Goal: Find specific page/section: Find specific page/section

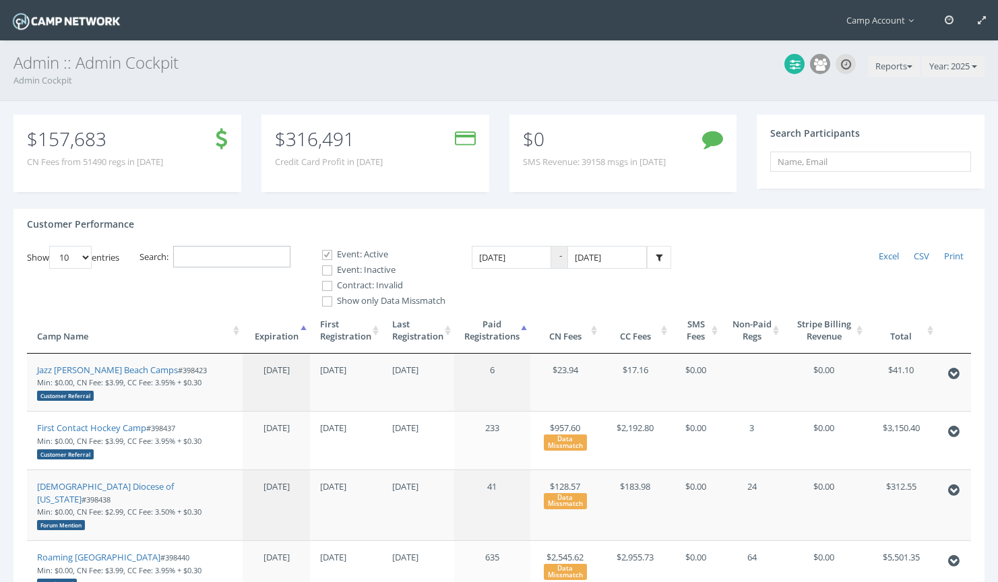
click at [228, 266] on input "Search:" at bounding box center [231, 257] width 117 height 22
paste input "jcephus@forestheightsmd.gov"
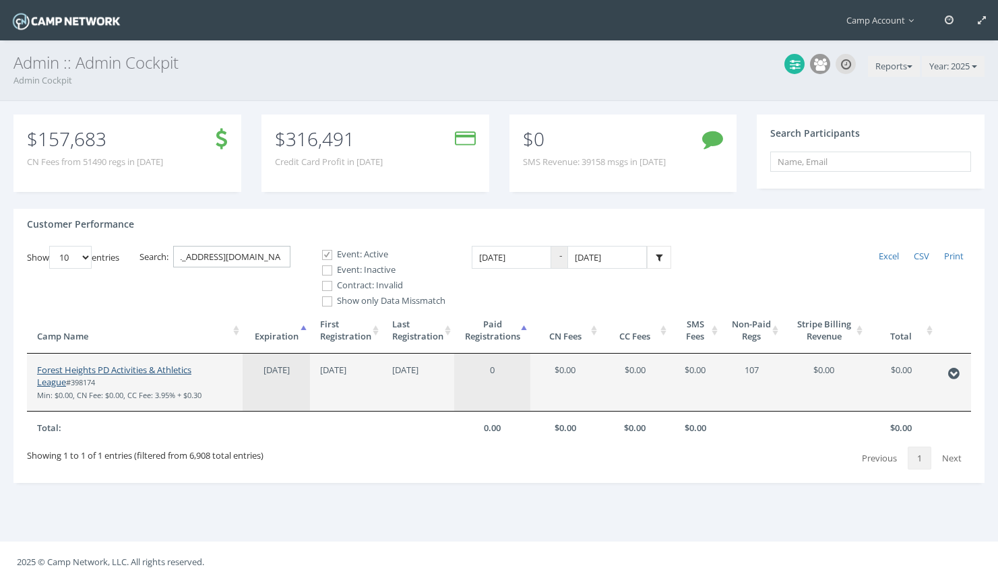
type input "jcephus@forestheightsmd.gov"
click at [191, 371] on link "Forest Heights PD Activities & Athletics League" at bounding box center [114, 376] width 154 height 25
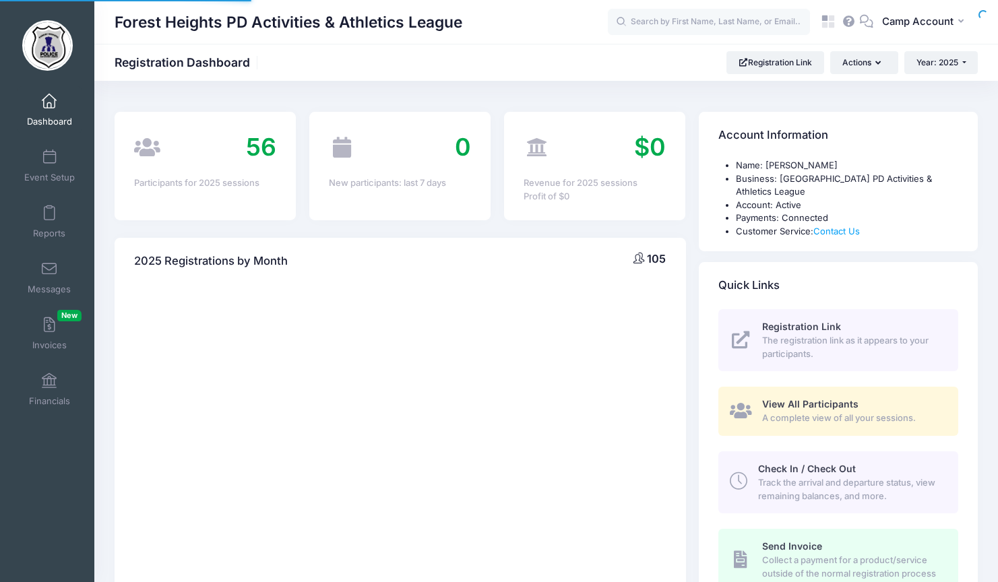
select select
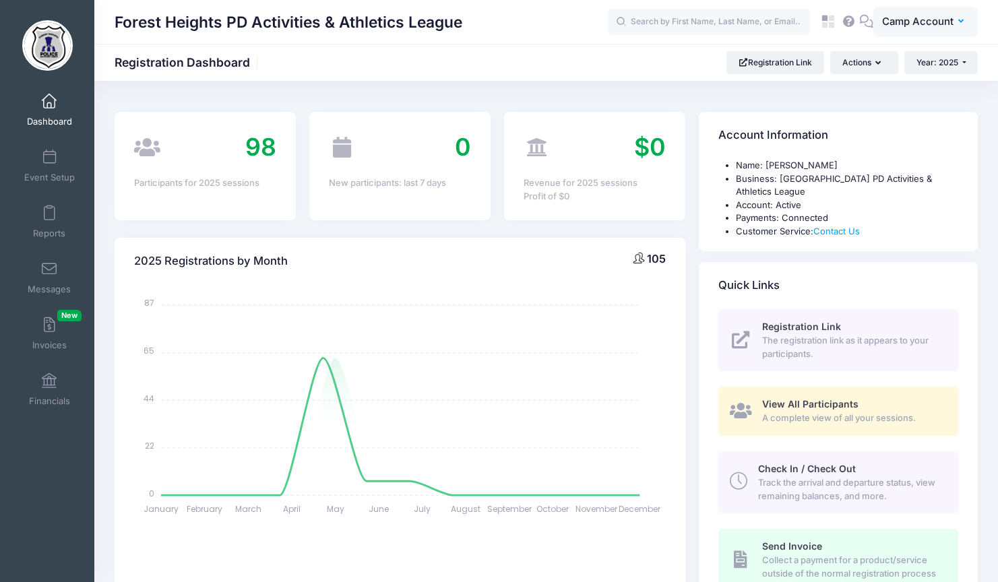
click at [897, 24] on span "Camp Account" at bounding box center [917, 21] width 71 height 15
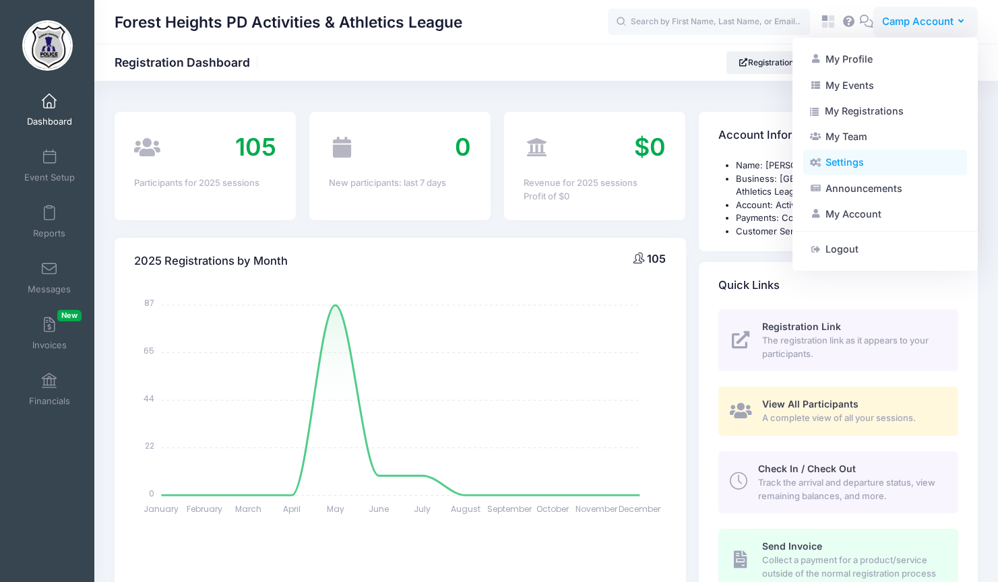
click at [869, 164] on link "Settings" at bounding box center [886, 163] width 164 height 26
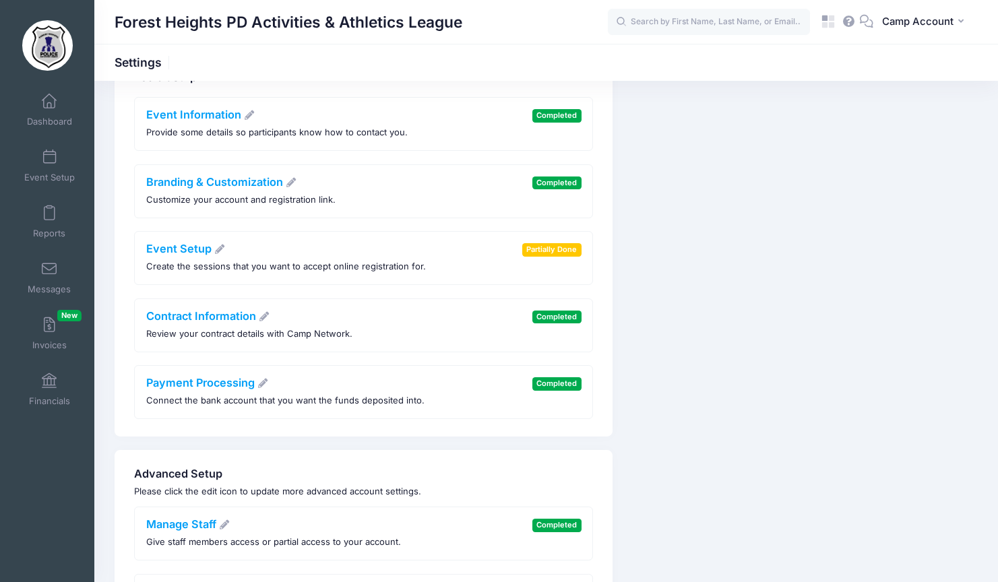
scroll to position [78, 0]
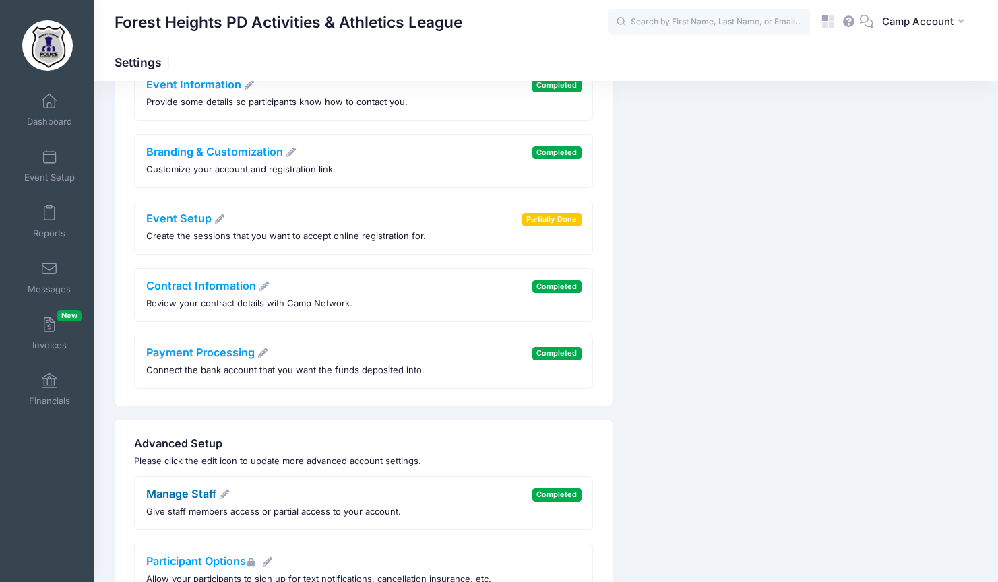
click at [200, 499] on link "Manage Staff" at bounding box center [188, 493] width 84 height 13
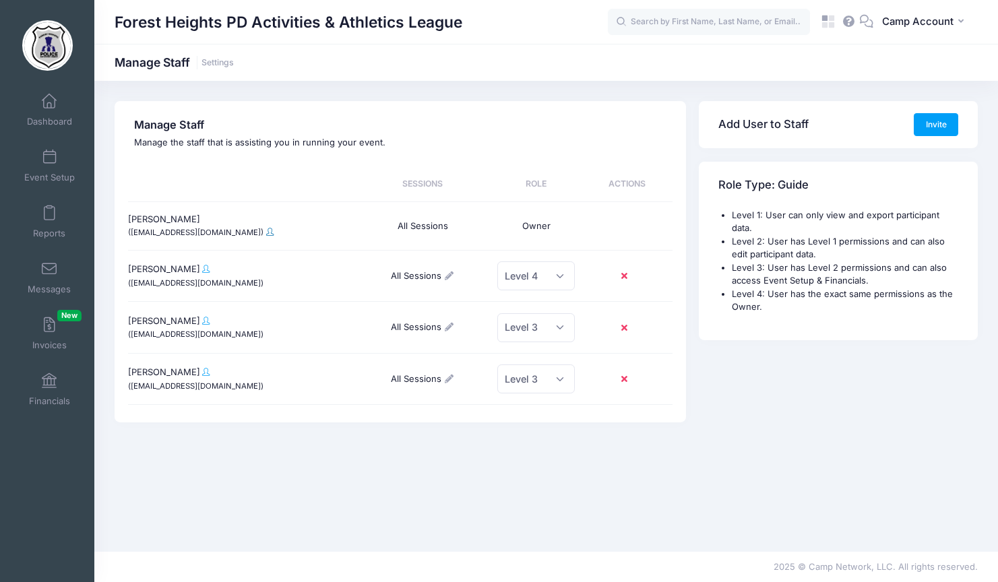
click at [266, 235] on span at bounding box center [269, 232] width 7 height 8
